Goal: Task Accomplishment & Management: Complete application form

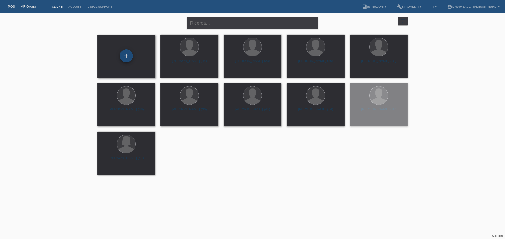
drag, startPoint x: 130, startPoint y: 57, endPoint x: 128, endPoint y: 54, distance: 3.8
click at [130, 57] on div "+" at bounding box center [126, 56] width 13 height 9
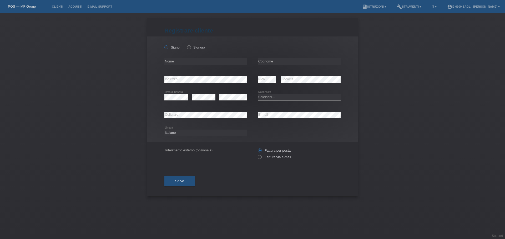
click at [169, 49] on label "Signor" at bounding box center [172, 47] width 16 height 4
click at [168, 49] on input "Signor" at bounding box center [165, 46] width 3 height 3
radio input "true"
click at [174, 60] on input "text" at bounding box center [205, 61] width 83 height 7
type input "nusret"
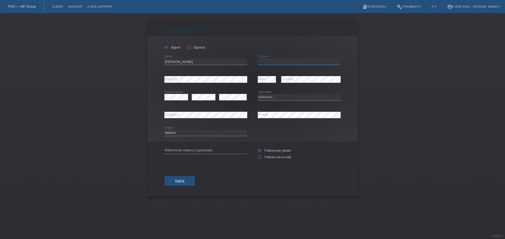
click at [276, 63] on input "text" at bounding box center [299, 61] width 83 height 7
type input "dzaferovic"
click at [280, 60] on input "dzaferovic" at bounding box center [299, 61] width 83 height 7
click at [250, 86] on div "error Indirizzo error NPA error Località" at bounding box center [252, 80] width 176 height 18
click at [279, 96] on select "Selezioni... Svizzera Austria Germania Liechtenstein ------------ Afghanistan A…" at bounding box center [299, 97] width 83 height 6
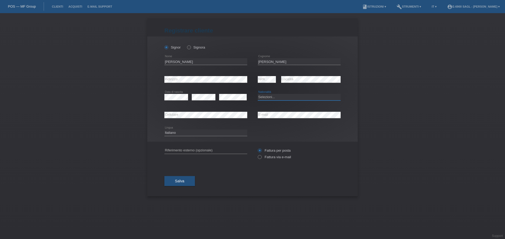
select select "BA"
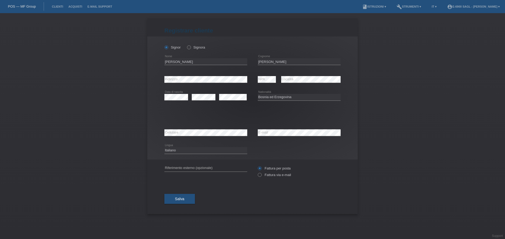
click at [280, 88] on div "error NPA error Località" at bounding box center [299, 80] width 83 height 18
click at [185, 117] on select "Selezioni... C B B - Status di rifugiato Altro" at bounding box center [205, 115] width 83 height 6
select select "C"
click at [164, 112] on select "Selezioni... C B B - Status di rifugiato Altro" at bounding box center [205, 115] width 83 height 6
click at [270, 114] on select "Giorno 01 02 03 04 05 06 07 08 09 10" at bounding box center [270, 115] width 24 height 6
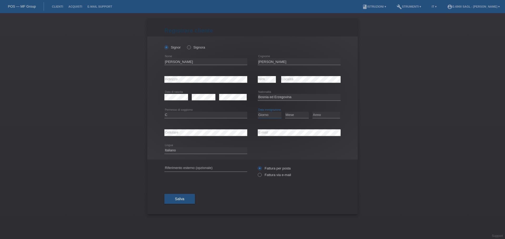
click at [271, 117] on select "Giorno 01 02 03 04 05 06 07 08 09 10" at bounding box center [270, 115] width 24 height 6
click at [171, 64] on input "nusret" at bounding box center [205, 61] width 83 height 7
click at [167, 62] on input "nusret" at bounding box center [205, 61] width 83 height 7
type input "Nusret"
click at [261, 59] on input "dzaferovic" at bounding box center [299, 61] width 83 height 7
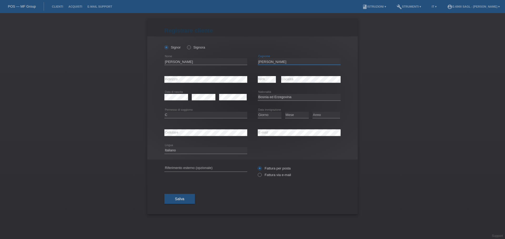
type input "Dzaferovic"
click at [271, 116] on select "Giorno 01 02 03 04 05 06 07 08 09 10" at bounding box center [270, 115] width 24 height 6
select select "25"
click at [258, 112] on select "Giorno 01 02 03 04 05 06 07 08 09 10" at bounding box center [270, 115] width 24 height 6
click at [294, 114] on select "Mese 01 02 03 04 05 06 07 08 09 10 11" at bounding box center [297, 115] width 24 height 6
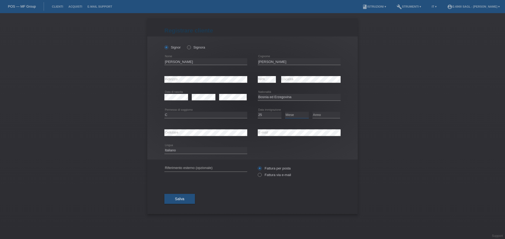
select select "08"
click at [285, 112] on select "Mese 01 02 03 04 05 06 07 08 09 10 11" at bounding box center [297, 115] width 24 height 6
click at [265, 117] on select "Giorno 01 02 03 04 05 06 07 08 09 10" at bounding box center [270, 115] width 24 height 6
click at [265, 115] on select "Giorno 01 02 03 04 05 06 07 08 09 10" at bounding box center [270, 115] width 24 height 6
click at [266, 115] on select "Giorno 01 02 03 04 05 06 07 08 09 10" at bounding box center [270, 115] width 24 height 6
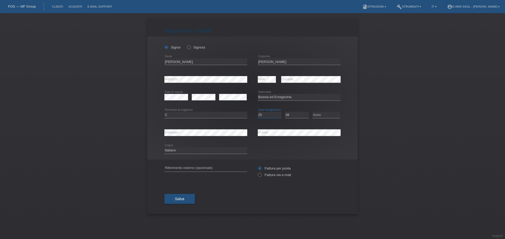
select select "26"
click at [258, 112] on select "Giorno 01 02 03 04 05 06 07 08 09 10" at bounding box center [270, 115] width 24 height 6
click at [321, 115] on select "Anno 2025 2024 2023 2022 2021 2020 2019 2018 2017 2016 2015 2014 2013 2012 2011…" at bounding box center [326, 115] width 28 height 6
select select "1996"
click at [312, 112] on select "Anno 2025 2024 2023 2022 2021 2020 2019 2018 2017 2016 2015 2014 2013 2012 2011…" at bounding box center [326, 115] width 28 height 6
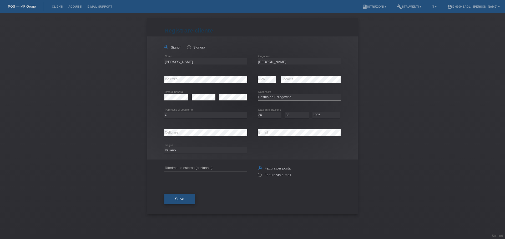
click at [186, 197] on button "Salva" at bounding box center [179, 199] width 30 height 10
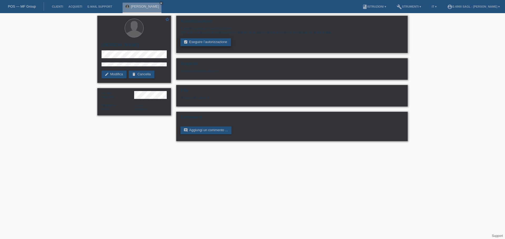
click at [213, 43] on link "assignment_turned_in Eseguire l’autorizzazione" at bounding box center [205, 42] width 50 height 8
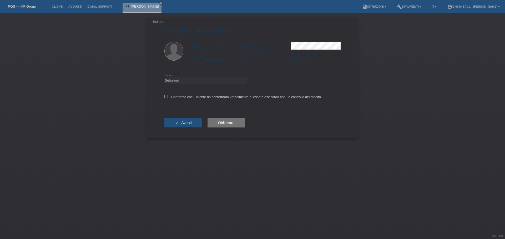
click at [183, 75] on div "Selezioni CHF 1.00 - CHF 499.00 CHF 500.00 - CHF 1'999.00 CHF 2'000.00 - CHF 6'…" at bounding box center [205, 81] width 83 height 18
click at [183, 78] on select "Selezioni CHF 1.00 - CHF 499.00 CHF 500.00 - CHF 1'999.00 CHF 2'000.00 - CHF 6'…" at bounding box center [205, 81] width 83 height 6
select select "3"
click at [164, 78] on select "Selezioni CHF 1.00 - CHF 499.00 CHF 500.00 - CHF 1'999.00 CHF 2'000.00 - CHF 6'…" at bounding box center [205, 81] width 83 height 6
click at [191, 94] on div "Confermo che il cliente ha confermato verbalmente di essere d'accordo con un co…" at bounding box center [252, 99] width 176 height 18
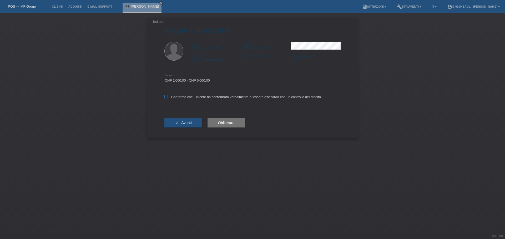
click at [191, 97] on label "Confermo che il cliente ha confermato verbalmente di essere d'accordo con un co…" at bounding box center [242, 97] width 157 height 4
click at [168, 97] on input "Confermo che il cliente ha confermato verbalmente di essere d'accordo con un co…" at bounding box center [165, 96] width 3 height 3
checkbox input "true"
click at [192, 121] on button "check Avanti" at bounding box center [183, 123] width 38 height 10
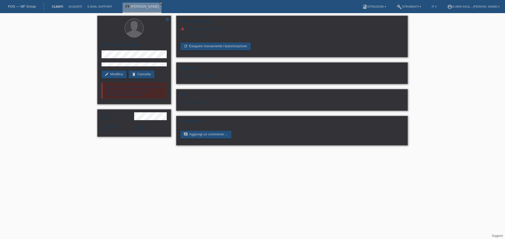
click at [58, 5] on link "Clienti" at bounding box center [57, 6] width 17 height 3
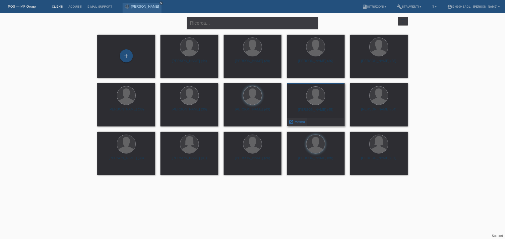
click at [296, 123] on span "Mostra" at bounding box center [299, 122] width 11 height 4
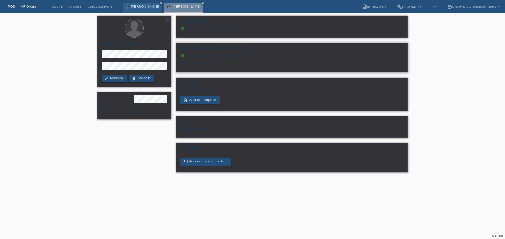
click at [215, 63] on div "verified_user Il controllo della solvibilità ha avuto successo. Limite: CHF 5'0…" at bounding box center [291, 62] width 223 height 16
click at [214, 63] on div "verified_user Il controllo della solvibilità ha avuto successo. Limite: CHF 5'0…" at bounding box center [291, 62] width 223 height 16
drag, startPoint x: 214, startPoint y: 63, endPoint x: 181, endPoint y: 63, distance: 32.8
click at [181, 63] on div "verified_user Il controllo della solvibilità ha avuto successo. Limite: CHF 5'0…" at bounding box center [291, 62] width 223 height 16
click at [206, 65] on div "verified_user Il controllo della solvibilità ha avuto successo. Limite: CHF 5'0…" at bounding box center [291, 62] width 223 height 16
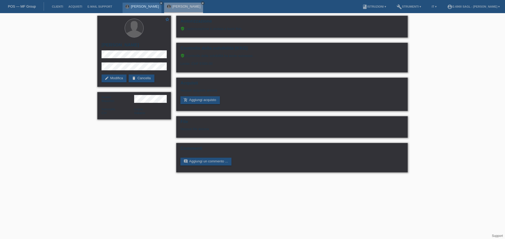
click at [143, 7] on link "Nusret Dzaferovic" at bounding box center [145, 6] width 28 height 4
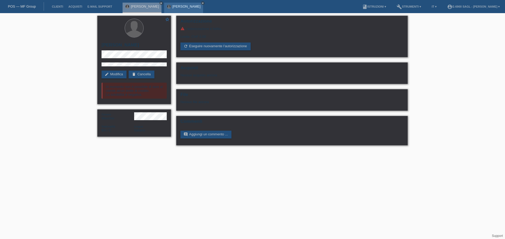
click at [201, 2] on icon "close" at bounding box center [202, 3] width 3 height 3
click at [160, 4] on icon "close" at bounding box center [161, 3] width 3 height 3
click at [29, 6] on link "POS — MF Group" at bounding box center [22, 6] width 28 height 4
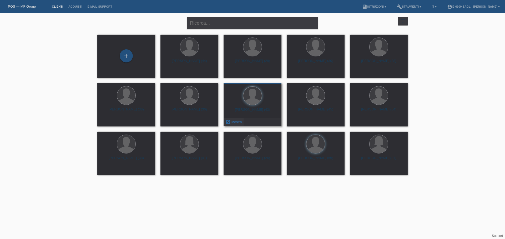
click at [236, 123] on span "Mostra" at bounding box center [236, 122] width 11 height 4
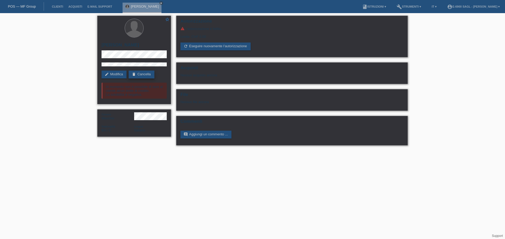
click at [145, 76] on link "delete Cancella" at bounding box center [141, 75] width 26 height 8
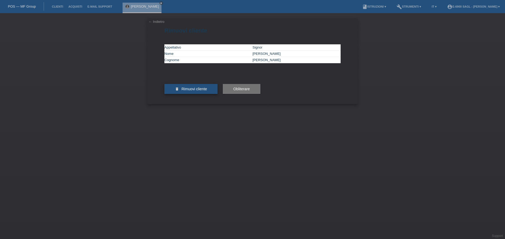
click at [195, 91] on span "Rimuovi cliente" at bounding box center [193, 89] width 25 height 4
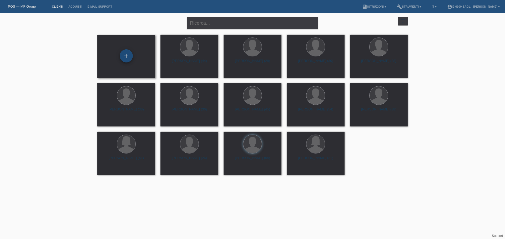
click at [128, 51] on div "+" at bounding box center [126, 55] width 13 height 13
click at [121, 58] on div "+" at bounding box center [126, 55] width 13 height 13
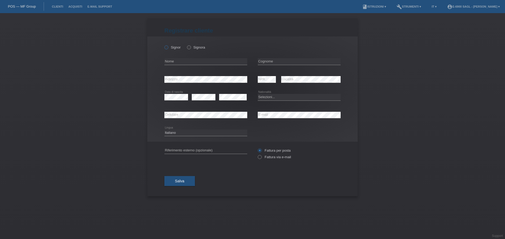
drag, startPoint x: 164, startPoint y: 47, endPoint x: 174, endPoint y: 47, distance: 10.2
click at [169, 47] on div "Signor Signora error Nome NPA" at bounding box center [252, 89] width 210 height 105
click at [173, 47] on label "Signor" at bounding box center [172, 47] width 16 height 4
click at [168, 47] on input "Signor" at bounding box center [165, 46] width 3 height 3
radio input "true"
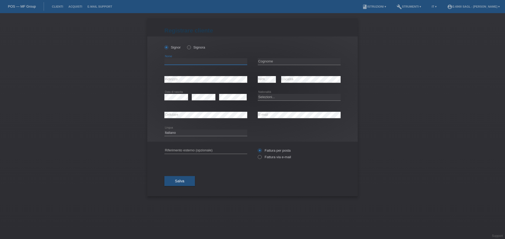
click at [178, 62] on input "text" at bounding box center [205, 61] width 83 height 7
type input "Andrea"
click at [194, 54] on div "Andrea error Nome" at bounding box center [205, 62] width 83 height 18
click at [273, 64] on input "text" at bounding box center [299, 61] width 83 height 7
type input "Maiorco"
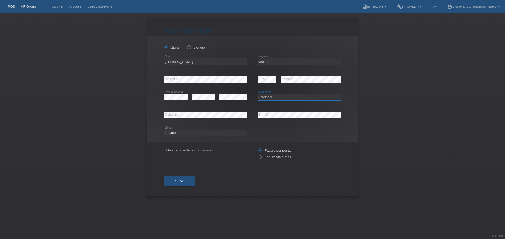
select select "CH"
type input "Maiorco"
click at [189, 181] on button "Salva" at bounding box center [179, 181] width 30 height 10
click at [187, 184] on button "Salva" at bounding box center [179, 181] width 30 height 10
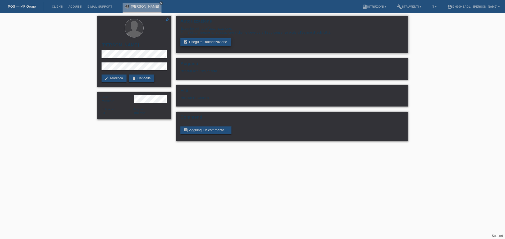
click at [221, 39] on link "assignment_turned_in Eseguire l’autorizzazione" at bounding box center [205, 42] width 50 height 8
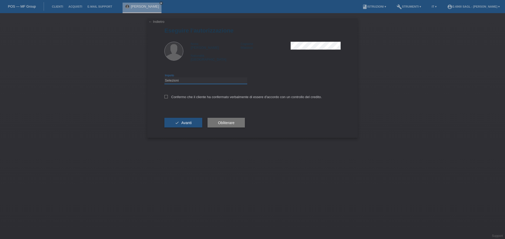
click at [183, 81] on select "Selezioni CHF 1.00 - CHF 499.00 CHF 500.00 - CHF 1'999.00 CHF 2'000.00 - CHF 6'…" at bounding box center [205, 81] width 83 height 6
select select "3"
click at [164, 78] on select "Selezioni CHF 1.00 - CHF 499.00 CHF 500.00 - CHF 1'999.00 CHF 2'000.00 - CHF 6'…" at bounding box center [205, 81] width 83 height 6
click at [178, 99] on label "Confermo che il cliente ha confermato verbalmente di essere d'accordo con un co…" at bounding box center [242, 97] width 157 height 4
click at [168, 99] on input "Confermo che il cliente ha confermato verbalmente di essere d'accordo con un co…" at bounding box center [165, 96] width 3 height 3
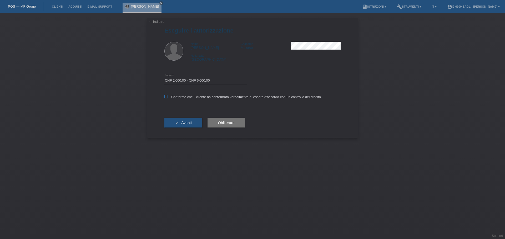
checkbox input "true"
click at [192, 129] on div "check Avanti" at bounding box center [183, 123] width 38 height 30
click at [192, 122] on button "check Avanti" at bounding box center [183, 123] width 38 height 10
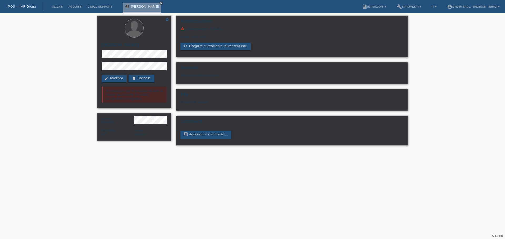
click at [160, 2] on icon "close" at bounding box center [161, 3] width 3 height 3
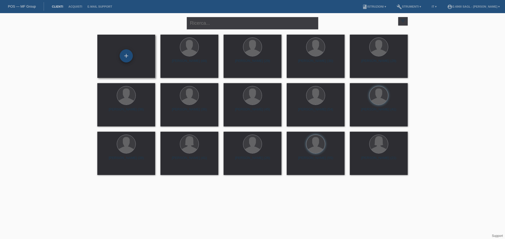
click at [126, 58] on div "+" at bounding box center [126, 55] width 13 height 13
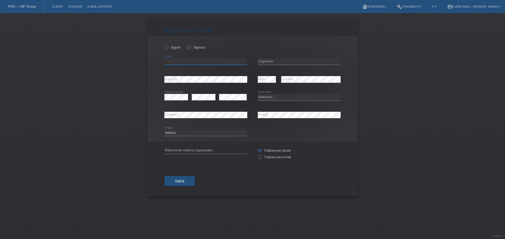
click at [185, 60] on input "text" at bounding box center [205, 61] width 83 height 7
type input "[PERSON_NAME]"
type input "Porro"
select select "CH"
click at [184, 182] on span "Salva" at bounding box center [179, 181] width 9 height 4
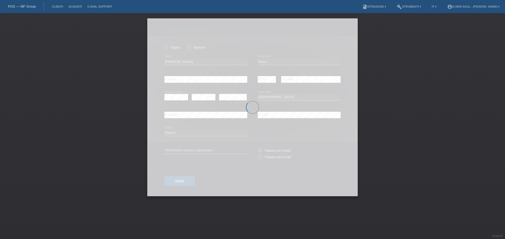
click at [178, 99] on div at bounding box center [252, 107] width 210 height 178
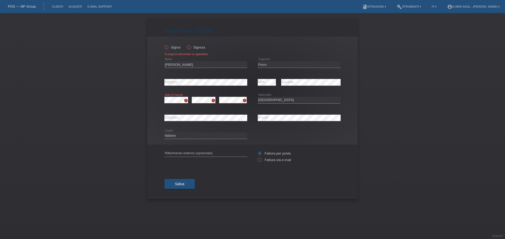
click at [194, 45] on label "Signora" at bounding box center [196, 47] width 18 height 4
click at [193, 47] on label "Signora" at bounding box center [196, 47] width 18 height 4
click at [190, 47] on input "Signora" at bounding box center [188, 46] width 3 height 3
radio input "true"
click at [182, 189] on div "Salva" at bounding box center [252, 184] width 176 height 30
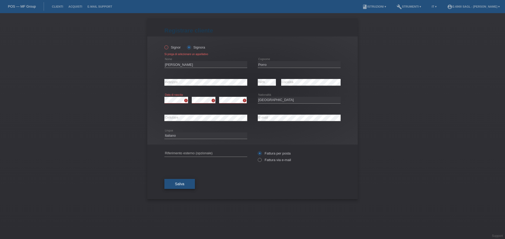
click at [182, 187] on button "Salva" at bounding box center [179, 184] width 30 height 10
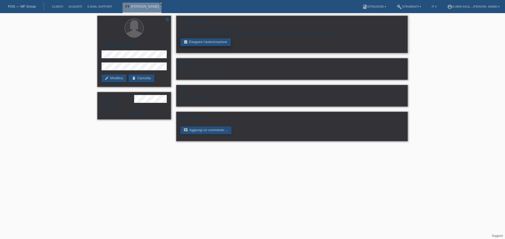
click at [195, 42] on link "assignment_turned_in Eseguire l’autorizzazione" at bounding box center [205, 42] width 50 height 8
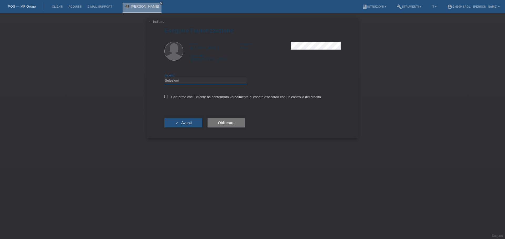
click at [183, 79] on select "Selezioni CHF 1.00 - CHF 499.00 CHF 500.00 - CHF 1'999.00 CHF 2'000.00 - CHF 6'…" at bounding box center [205, 81] width 83 height 6
select select "3"
click at [164, 78] on select "Selezioni CHF 1.00 - CHF 499.00 CHF 500.00 - CHF 1'999.00 CHF 2'000.00 - CHF 6'…" at bounding box center [205, 81] width 83 height 6
click at [183, 93] on div "Confermo che il cliente ha confermato verbalmente di essere d'accordo con un co…" at bounding box center [252, 99] width 176 height 18
click at [183, 96] on label "Confermo che il cliente ha confermato verbalmente di essere d'accordo con un co…" at bounding box center [242, 97] width 157 height 4
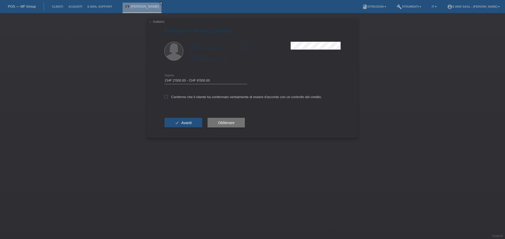
click at [168, 96] on input "Confermo che il cliente ha confermato verbalmente di essere d'accordo con un co…" at bounding box center [165, 96] width 3 height 3
checkbox input "true"
click at [188, 125] on span "Avanti" at bounding box center [186, 123] width 10 height 4
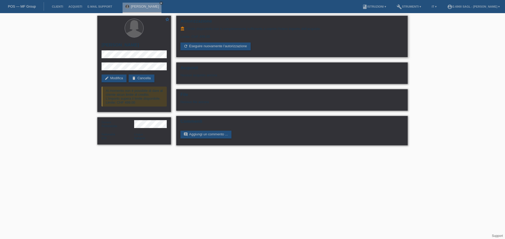
click at [202, 35] on div "Limite: CHF 499.00" at bounding box center [291, 35] width 223 height 8
